Goal: Information Seeking & Learning: Understand process/instructions

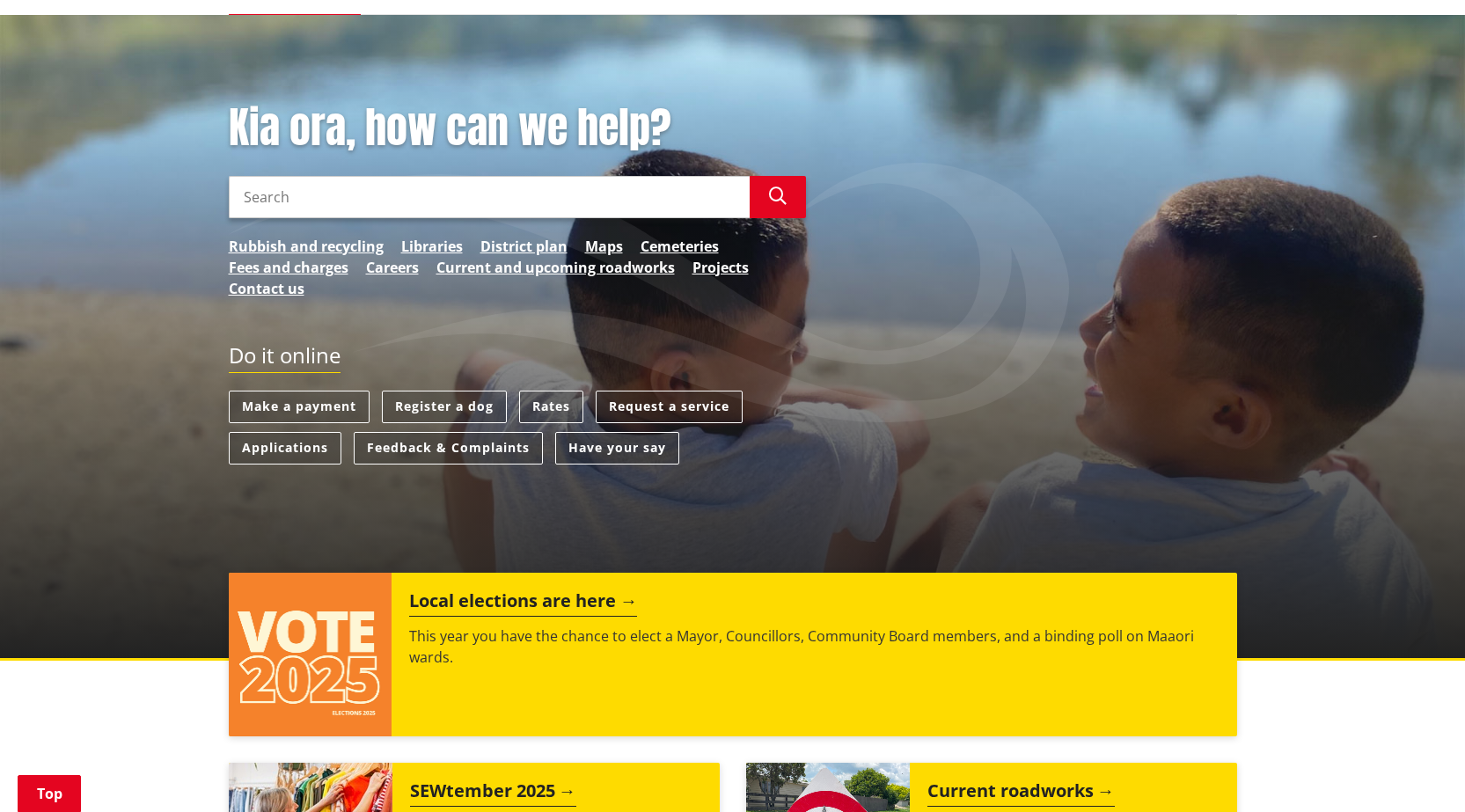
scroll to position [208, 0]
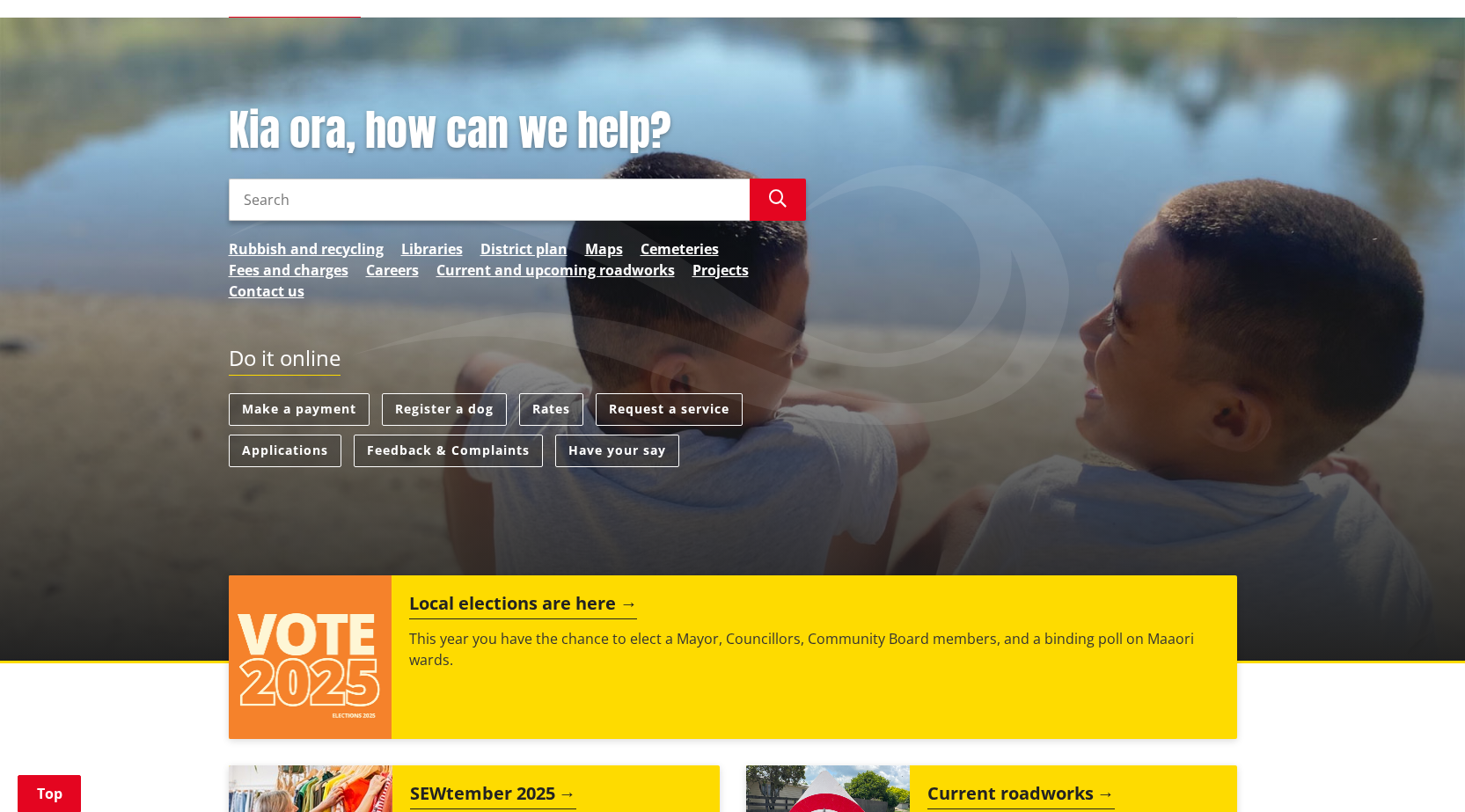
click at [612, 205] on input "Search" at bounding box center [489, 199] width 521 height 42
type input "c"
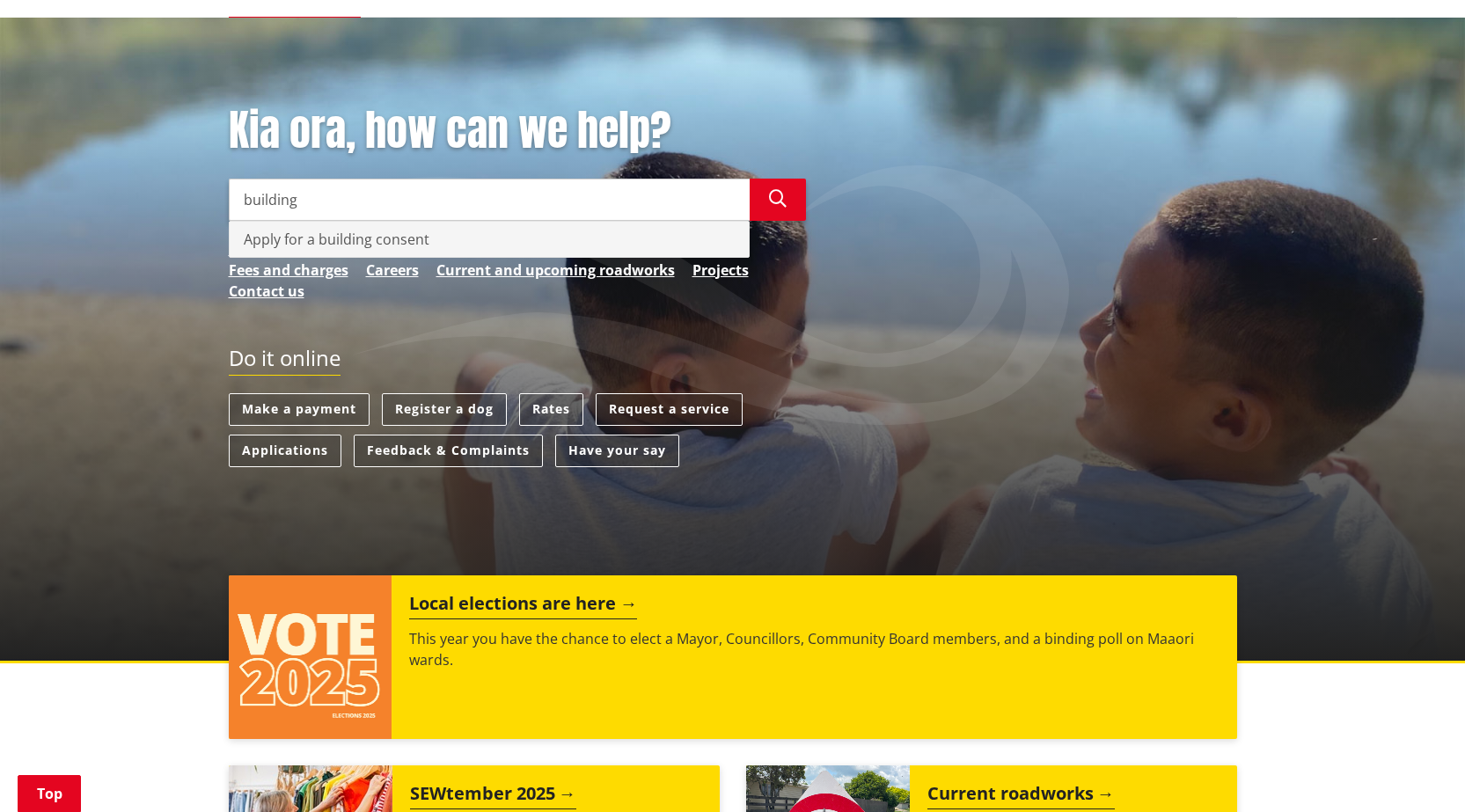
click at [407, 235] on div "Apply for a building consent" at bounding box center [489, 239] width 519 height 35
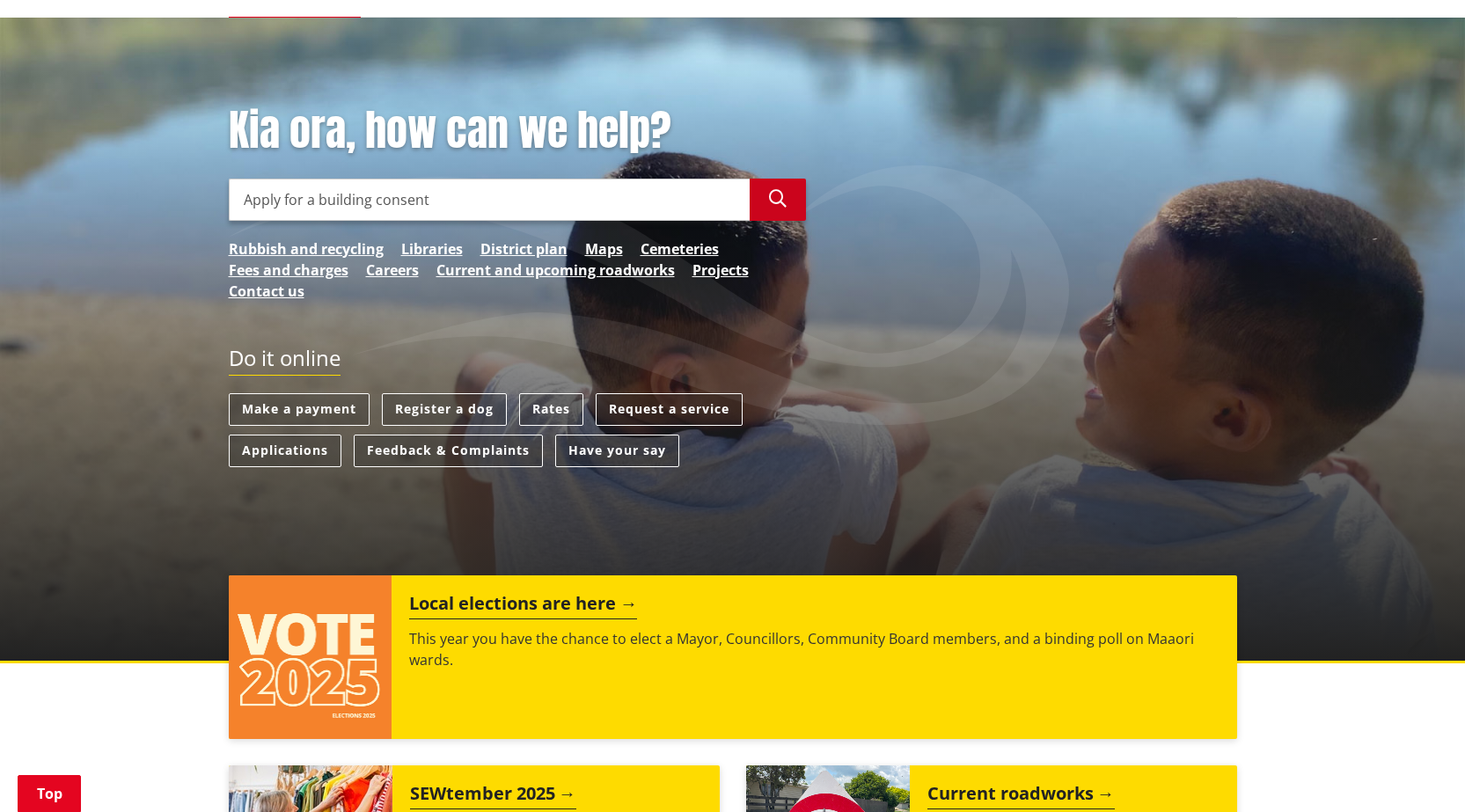
type input "Apply for a building consent"
click at [775, 200] on icon "button" at bounding box center [778, 199] width 18 height 18
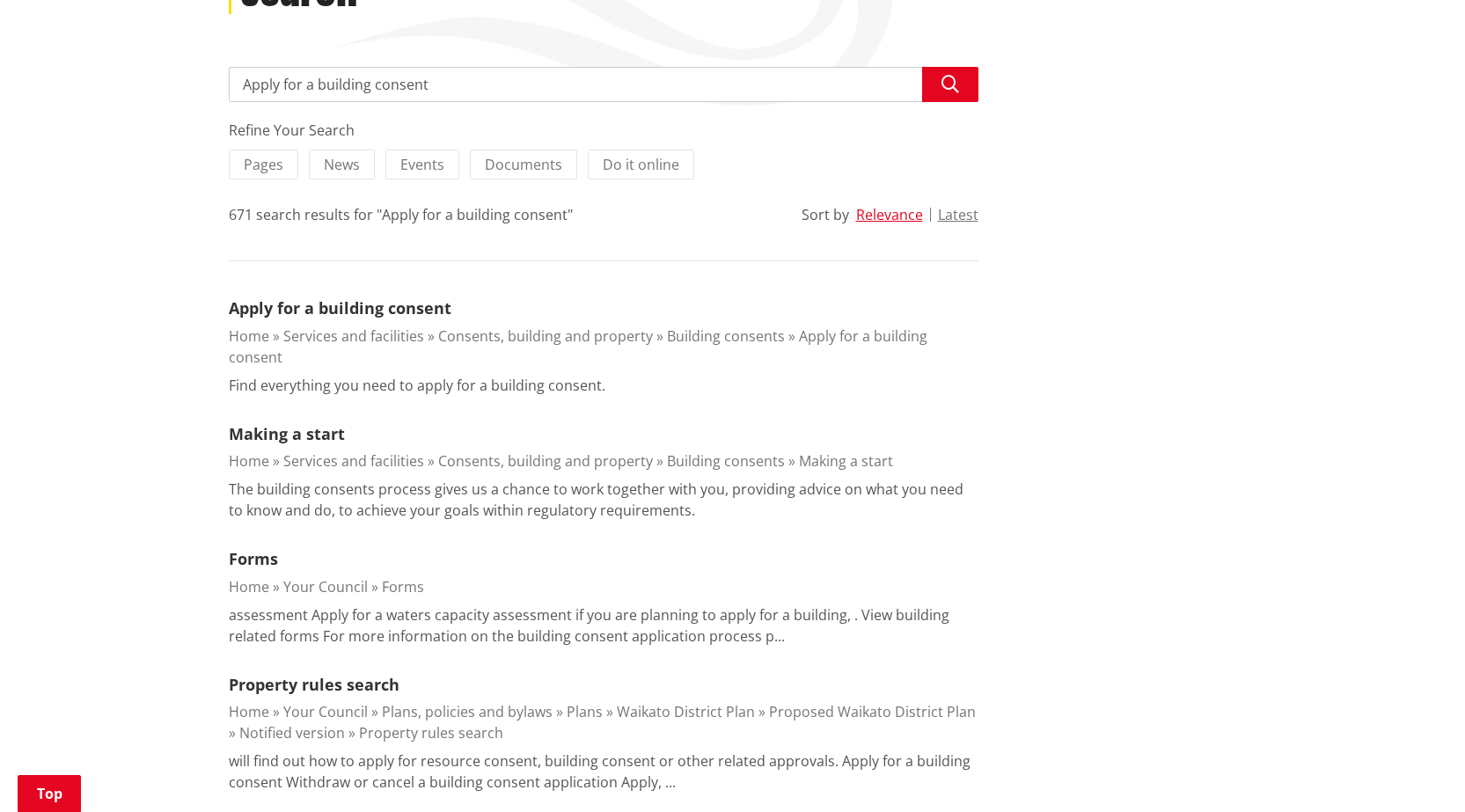
scroll to position [440, 0]
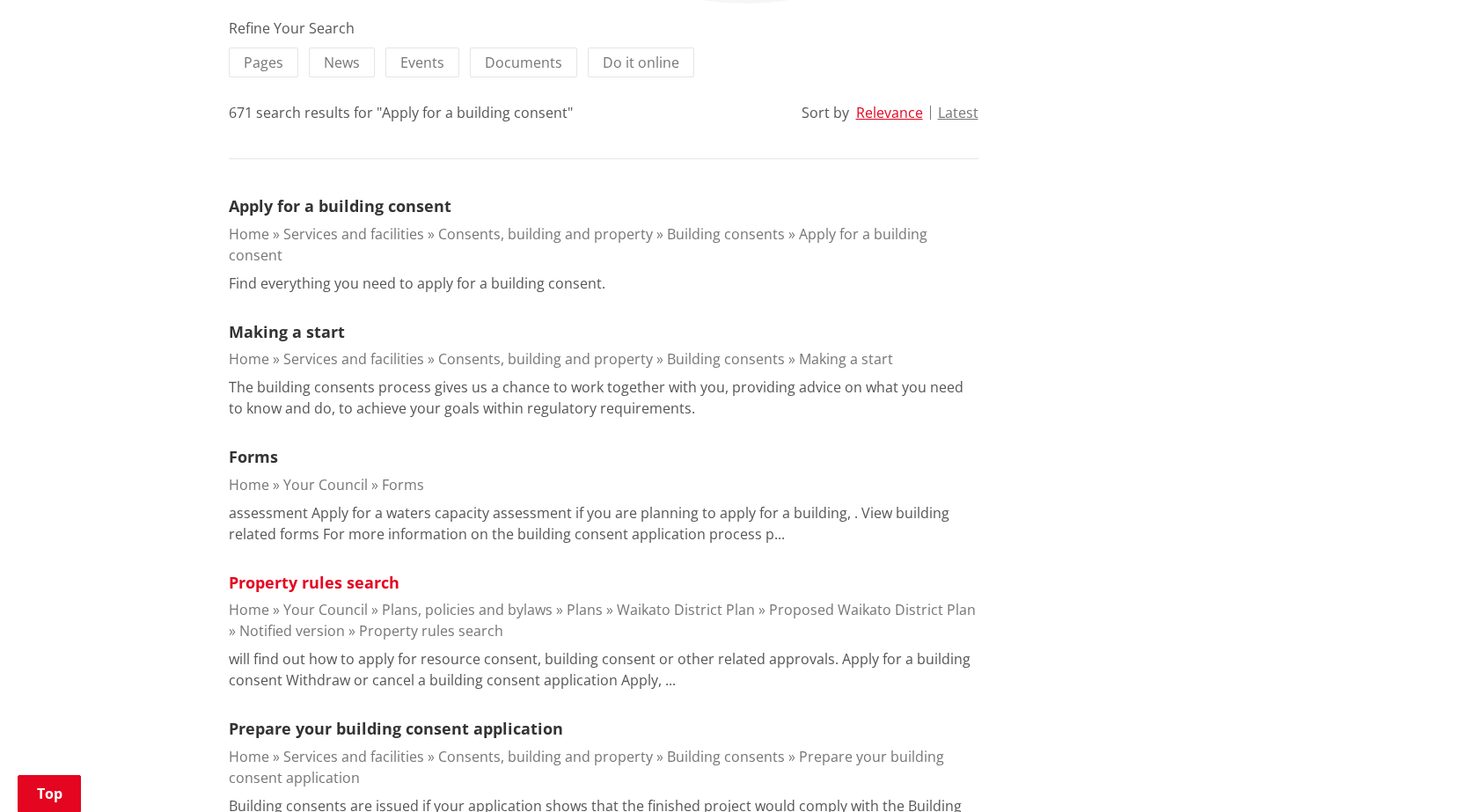
click at [288, 571] on link "Property rules search" at bounding box center [313, 582] width 171 height 21
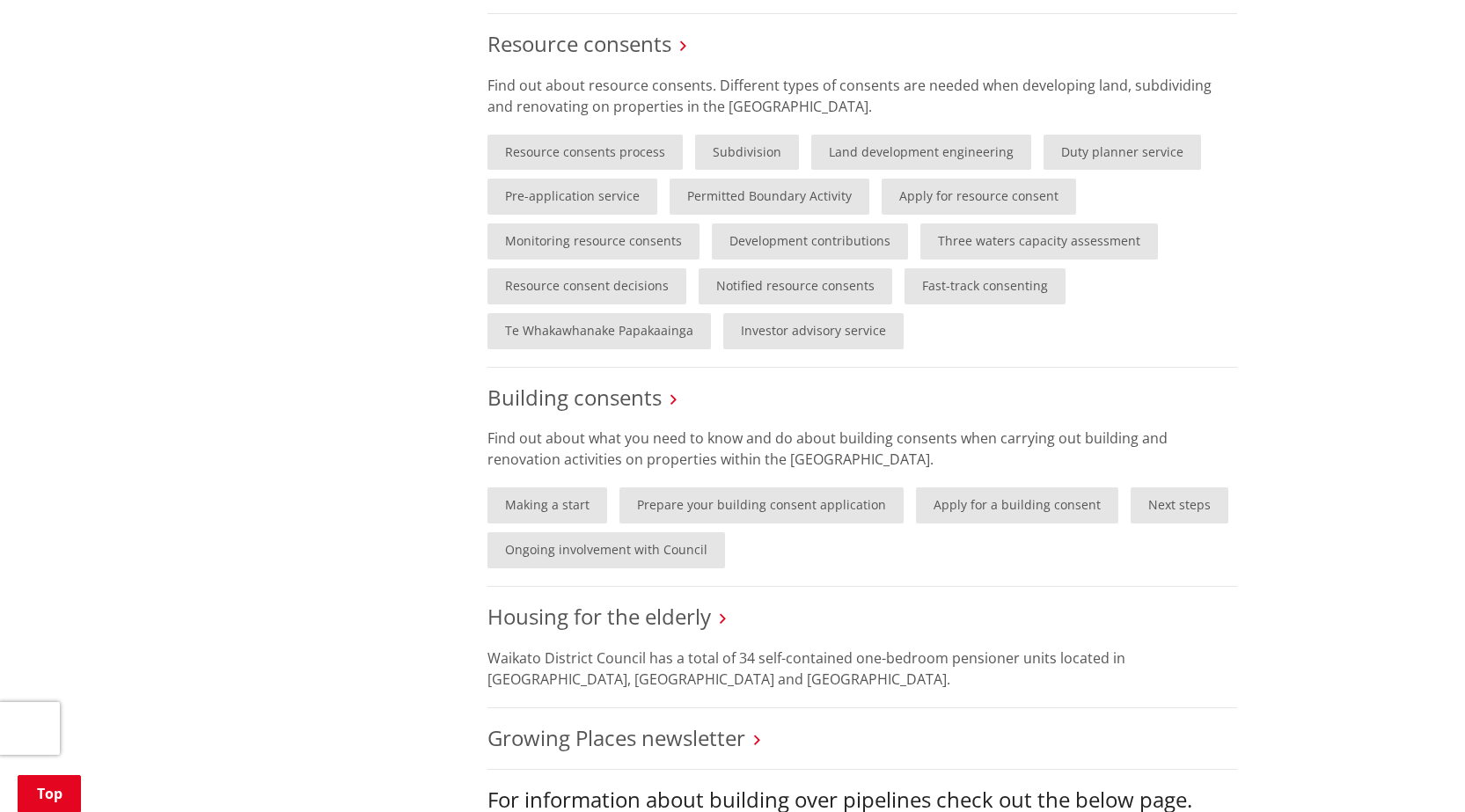
scroll to position [1143, 0]
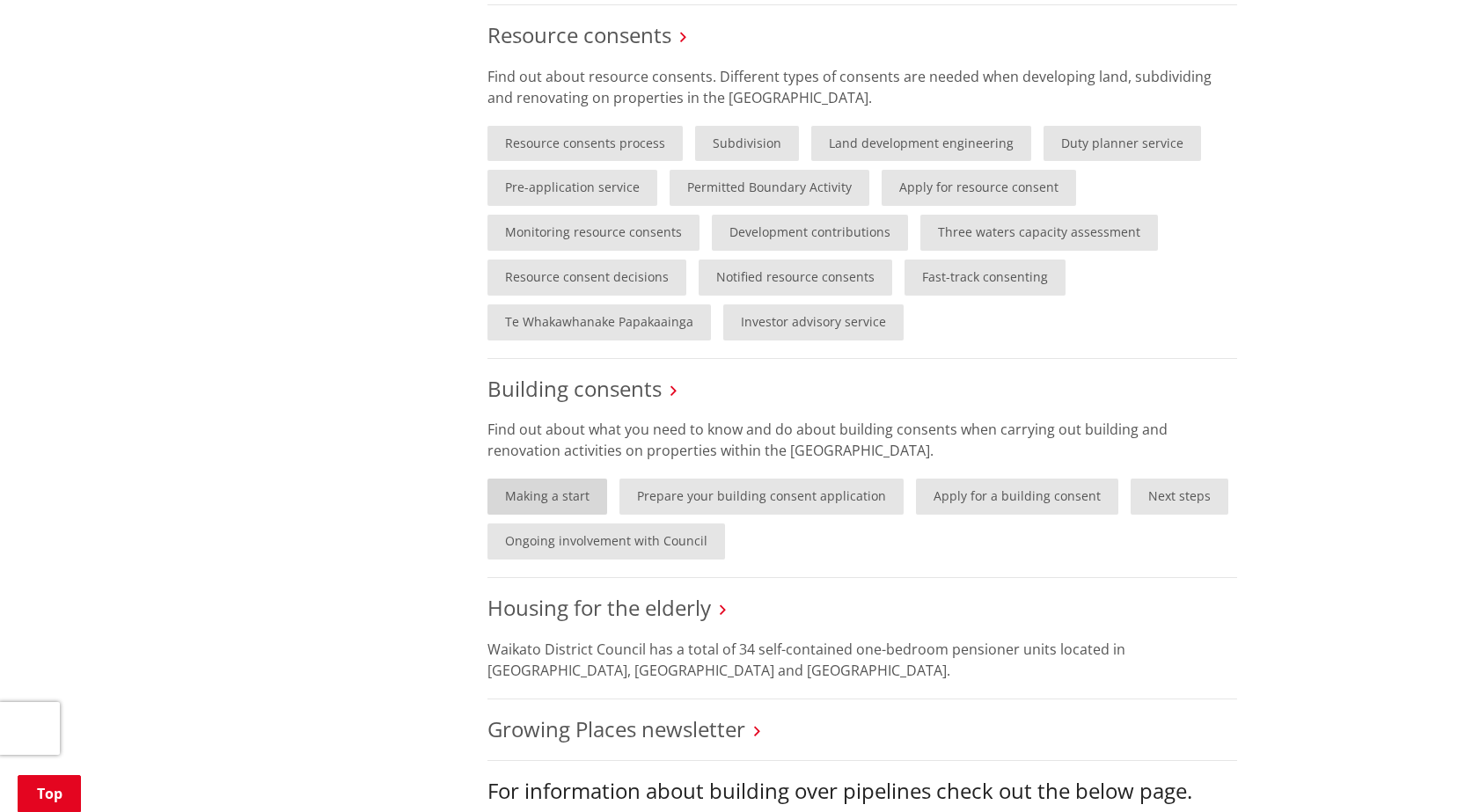
click at [582, 503] on link "Making a start" at bounding box center [547, 496] width 120 height 36
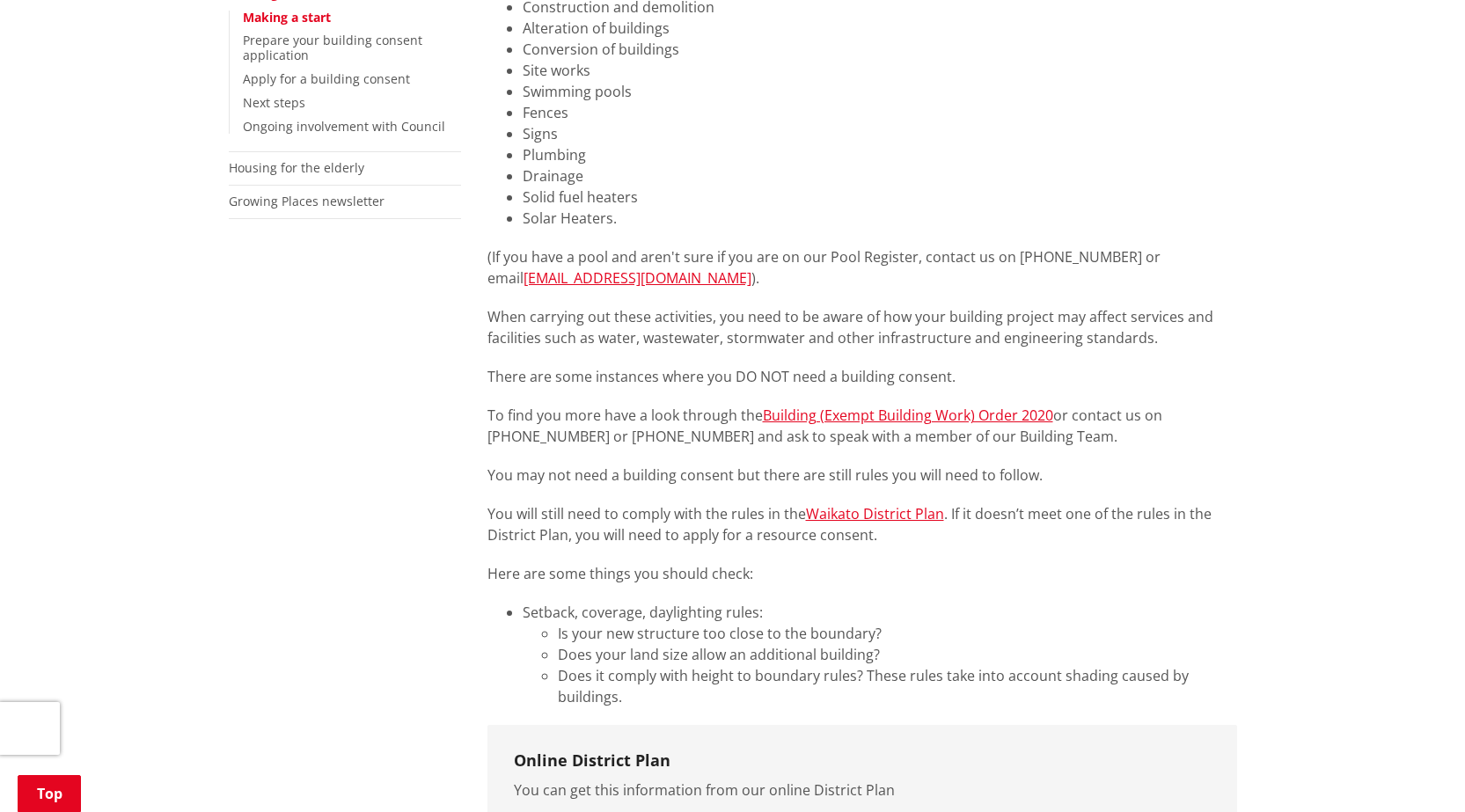
scroll to position [879, 0]
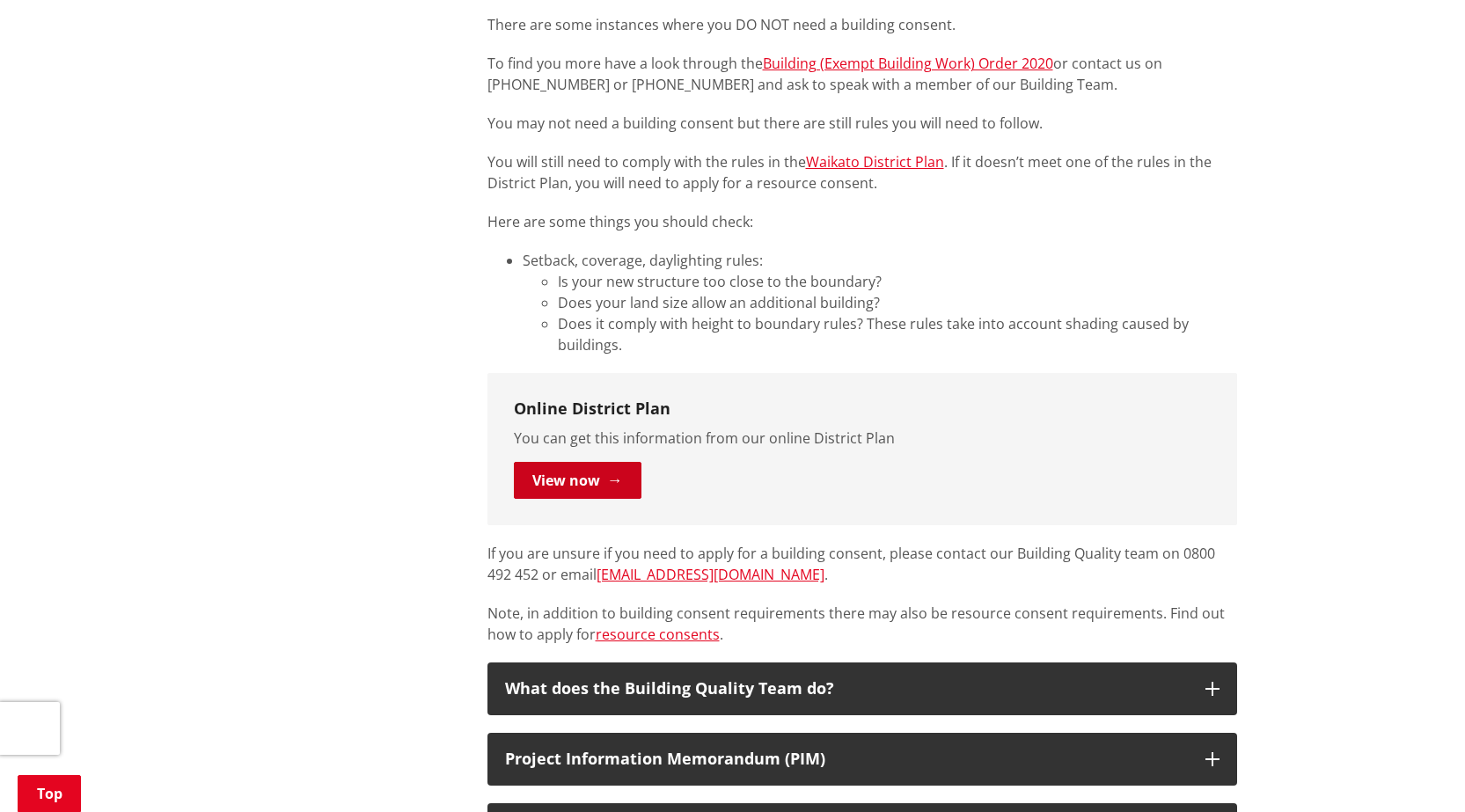
click at [544, 475] on link "View now" at bounding box center [578, 480] width 127 height 37
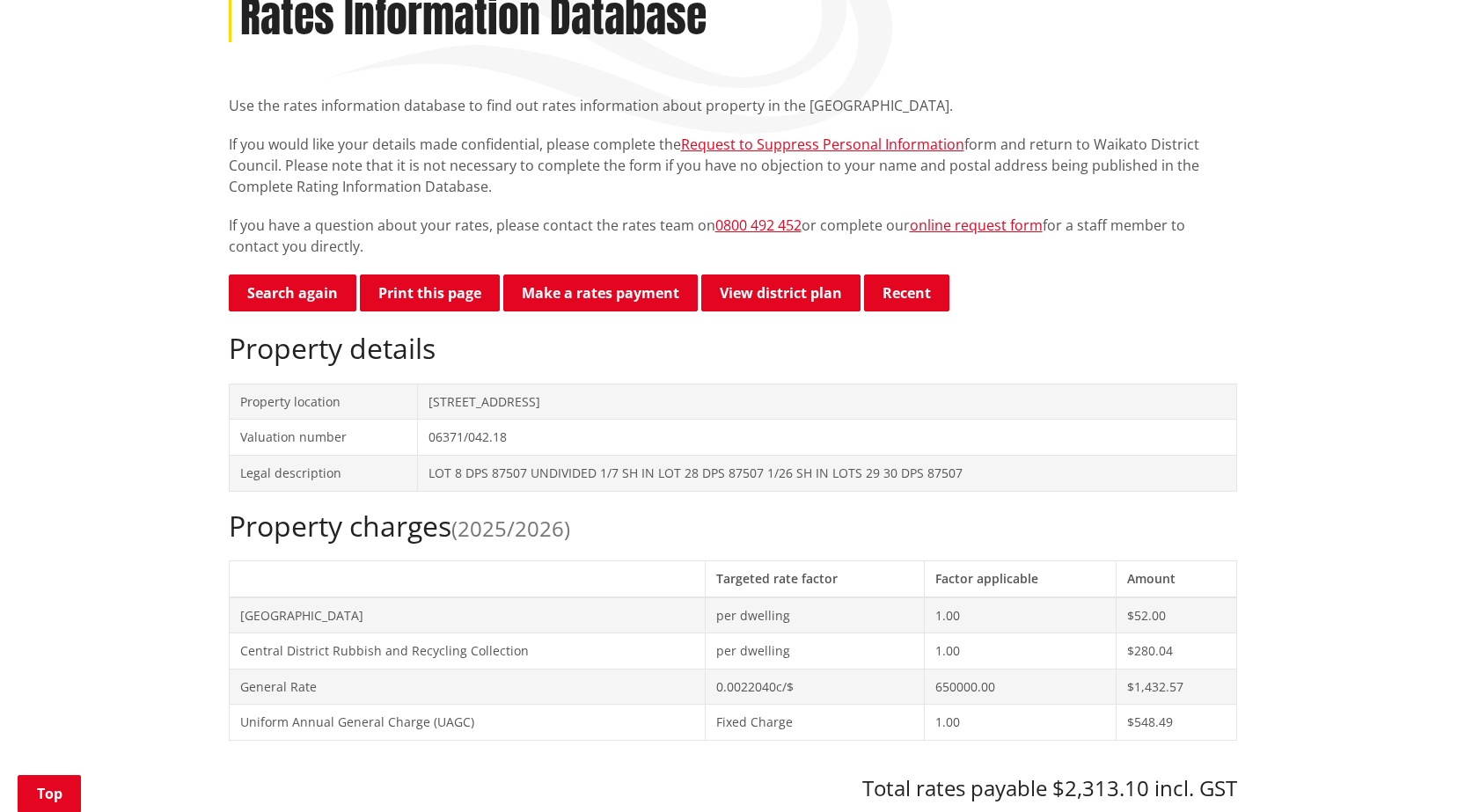
scroll to position [440, 0]
